Goal: Transaction & Acquisition: Book appointment/travel/reservation

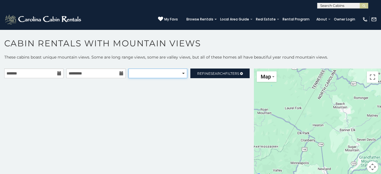
click at [180, 74] on select "**********" at bounding box center [157, 73] width 59 height 10
click at [128, 68] on select "**********" at bounding box center [157, 73] width 59 height 10
click at [26, 74] on input "text" at bounding box center [33, 73] width 59 height 10
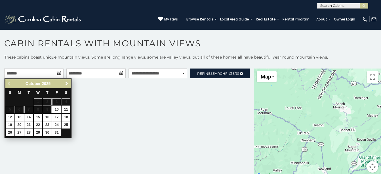
click at [65, 83] on span "Next" at bounding box center [66, 83] width 5 height 5
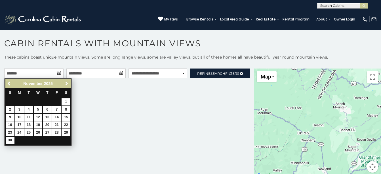
click at [65, 83] on span "Next" at bounding box center [66, 83] width 5 height 5
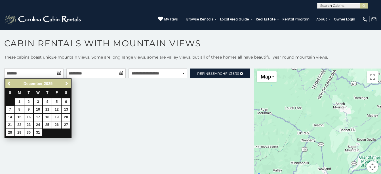
click at [65, 83] on span "Next" at bounding box center [66, 83] width 5 height 5
select select "**********"
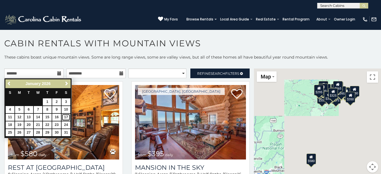
click at [67, 117] on link "17" at bounding box center [66, 116] width 9 height 7
type input "**********"
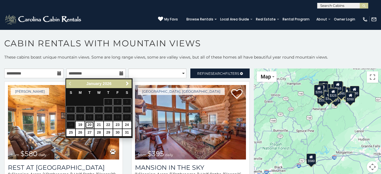
click at [90, 125] on link "20" at bounding box center [89, 124] width 9 height 7
type input "**********"
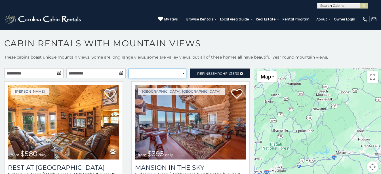
click at [181, 73] on select "**********" at bounding box center [157, 73] width 58 height 10
click at [128, 68] on select "**********" at bounding box center [157, 73] width 58 height 10
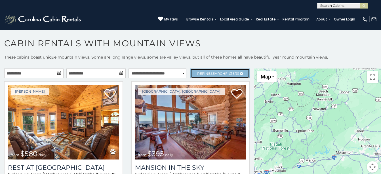
click at [226, 73] on span "Refine Search Filters" at bounding box center [218, 73] width 42 height 4
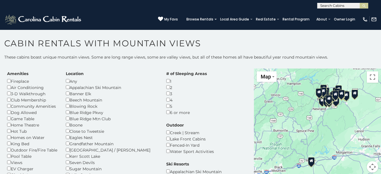
scroll to position [28, 0]
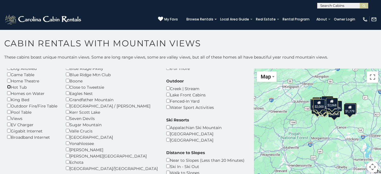
select select "*********"
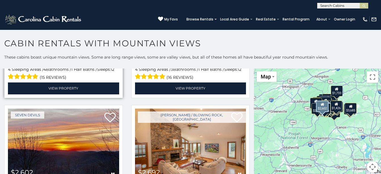
scroll to position [312, 0]
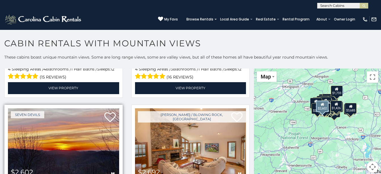
click at [77, 108] on img at bounding box center [63, 145] width 111 height 74
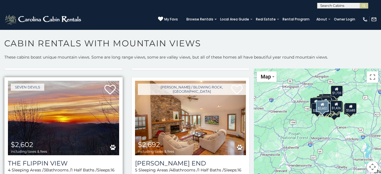
scroll to position [340, 0]
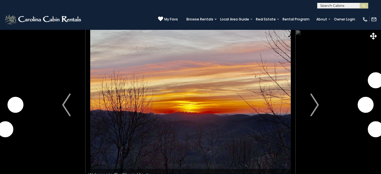
click at [315, 100] on img "Next" at bounding box center [314, 104] width 9 height 23
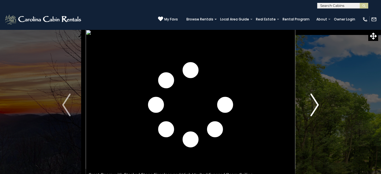
click at [317, 102] on img "Next" at bounding box center [314, 104] width 9 height 23
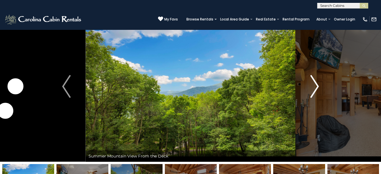
scroll to position [28, 0]
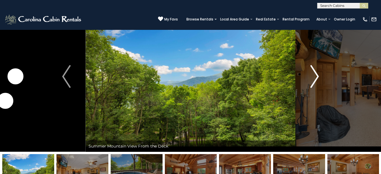
click at [317, 76] on img "Next" at bounding box center [314, 76] width 9 height 23
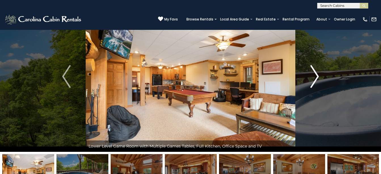
click at [317, 76] on img "Next" at bounding box center [314, 76] width 9 height 23
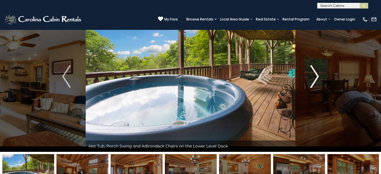
click at [317, 76] on img "Next" at bounding box center [314, 76] width 9 height 23
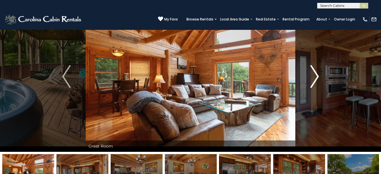
click at [317, 76] on img "Next" at bounding box center [314, 76] width 9 height 23
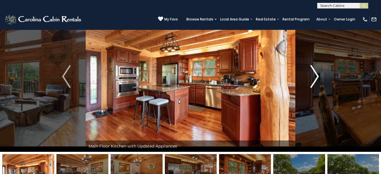
click at [317, 76] on img "Next" at bounding box center [314, 76] width 9 height 23
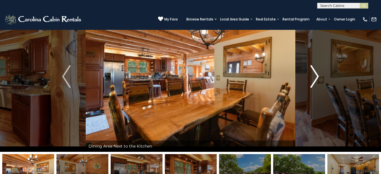
click at [317, 76] on img "Next" at bounding box center [314, 76] width 9 height 23
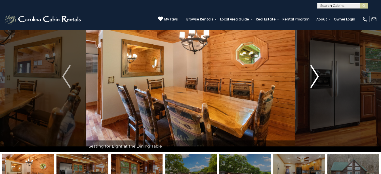
click at [317, 76] on img "Next" at bounding box center [314, 76] width 9 height 23
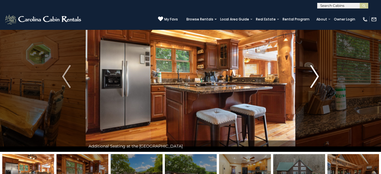
click at [317, 76] on img "Next" at bounding box center [314, 76] width 9 height 23
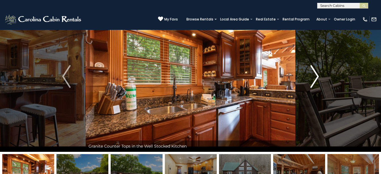
click at [317, 76] on img "Next" at bounding box center [314, 76] width 9 height 23
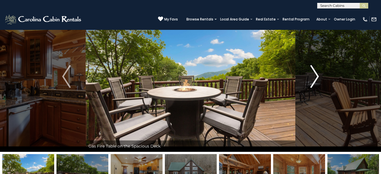
click at [320, 75] on button "Next" at bounding box center [314, 76] width 39 height 150
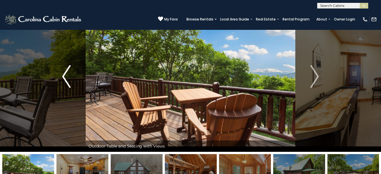
click at [63, 75] on img "Previous" at bounding box center [66, 76] width 9 height 23
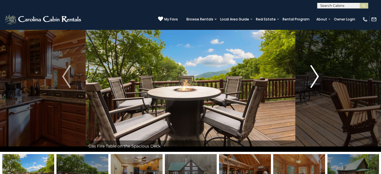
click at [319, 76] on img "Next" at bounding box center [314, 76] width 9 height 23
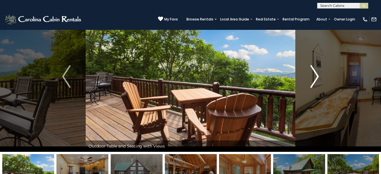
click at [316, 73] on img "Next" at bounding box center [314, 76] width 9 height 23
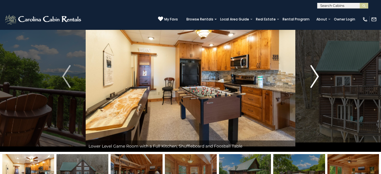
click at [316, 73] on img "Next" at bounding box center [314, 76] width 9 height 23
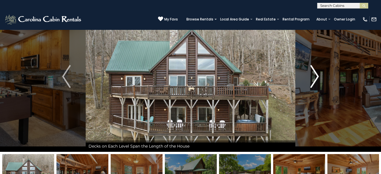
click at [316, 73] on img "Next" at bounding box center [314, 76] width 9 height 23
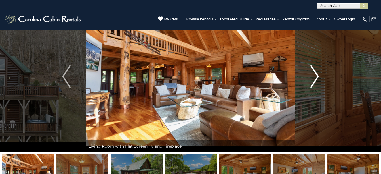
click at [316, 73] on img "Next" at bounding box center [314, 76] width 9 height 23
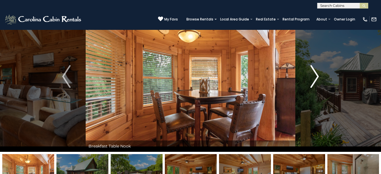
click at [316, 73] on img "Next" at bounding box center [314, 76] width 9 height 23
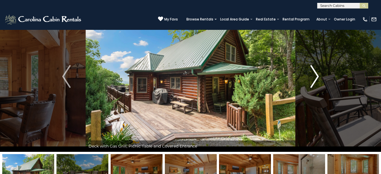
click at [316, 73] on img "Next" at bounding box center [314, 76] width 9 height 23
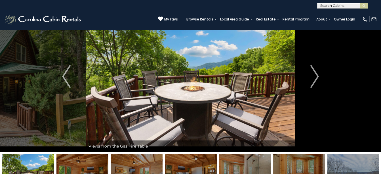
scroll to position [113, 0]
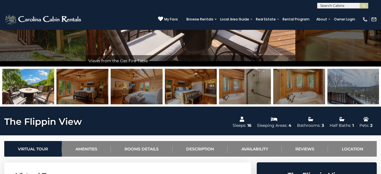
click at [348, 96] on img at bounding box center [353, 86] width 52 height 35
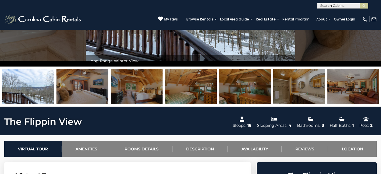
click at [21, 92] on img at bounding box center [28, 86] width 52 height 35
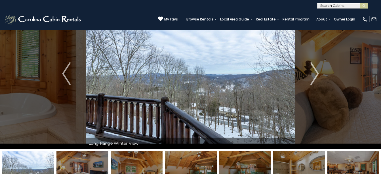
scroll to position [57, 0]
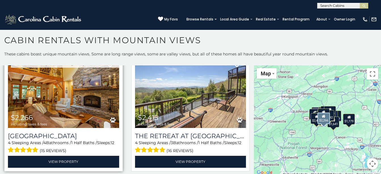
scroll to position [57, 0]
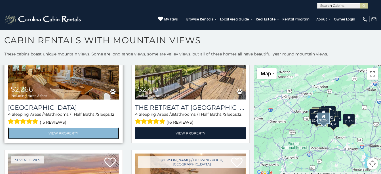
click at [80, 132] on link "View Property" at bounding box center [63, 133] width 111 height 12
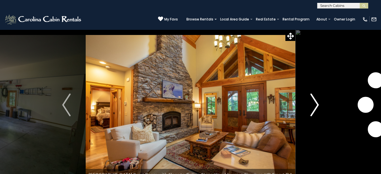
click at [317, 105] on img "Next" at bounding box center [314, 104] width 9 height 23
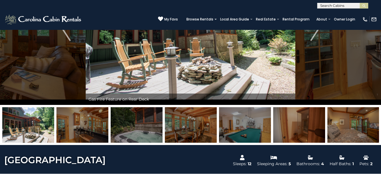
scroll to position [85, 0]
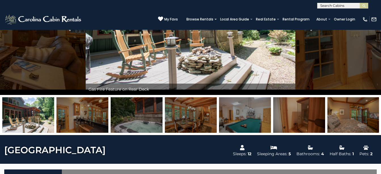
click at [140, 114] on img at bounding box center [137, 114] width 52 height 35
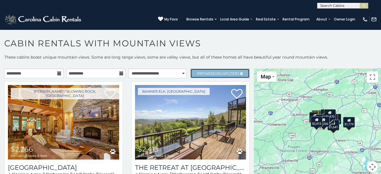
click at [235, 72] on span "Refine Search Filters" at bounding box center [218, 73] width 42 height 4
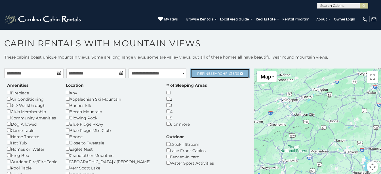
click at [221, 75] on span "Refine Search Filters" at bounding box center [218, 73] width 42 height 4
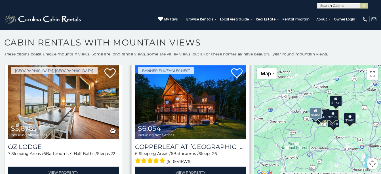
scroll to position [3, 0]
